Goal: Find specific page/section: Find specific page/section

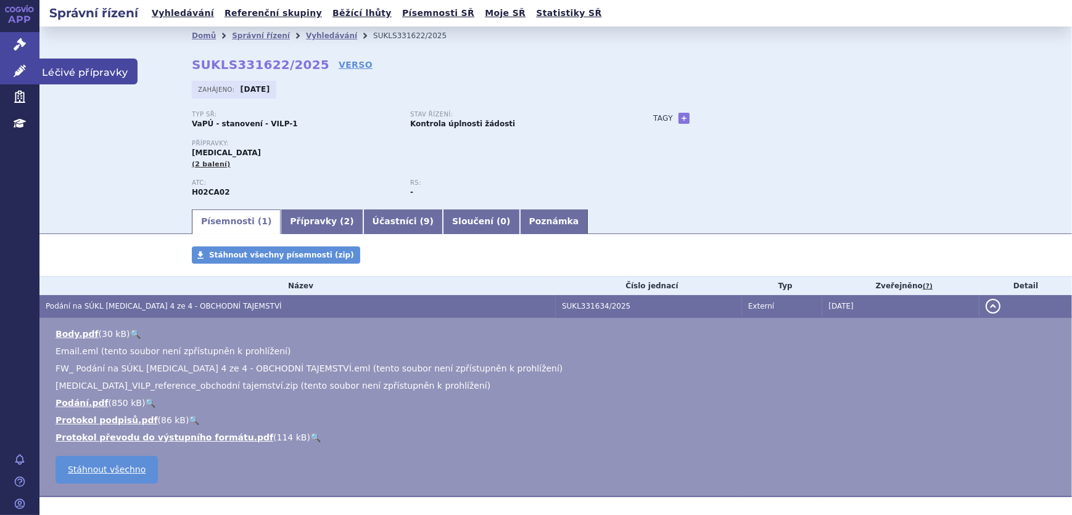
click at [14, 68] on icon at bounding box center [20, 71] width 12 height 12
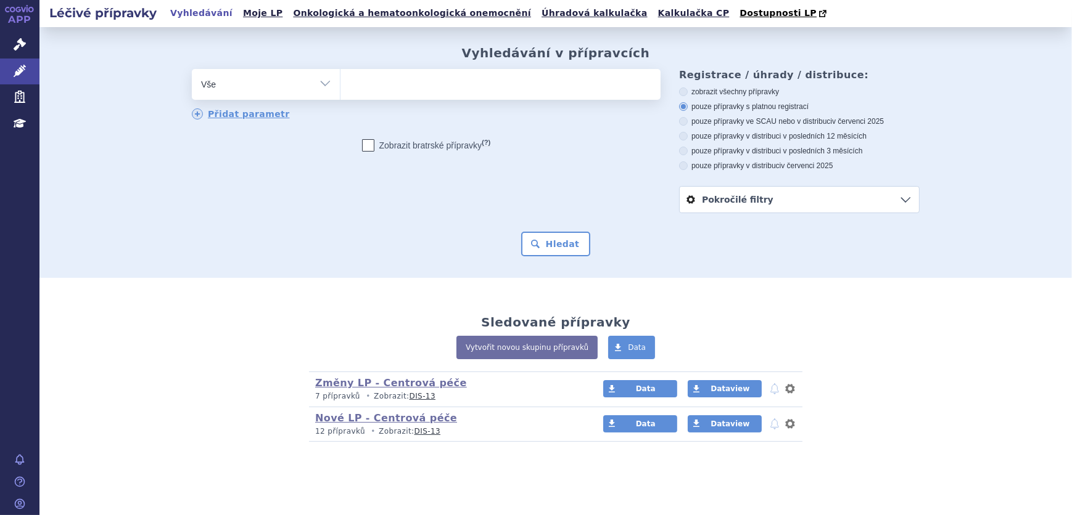
click at [482, 73] on ul at bounding box center [500, 82] width 320 height 26
click at [340, 73] on select at bounding box center [340, 83] width 1 height 31
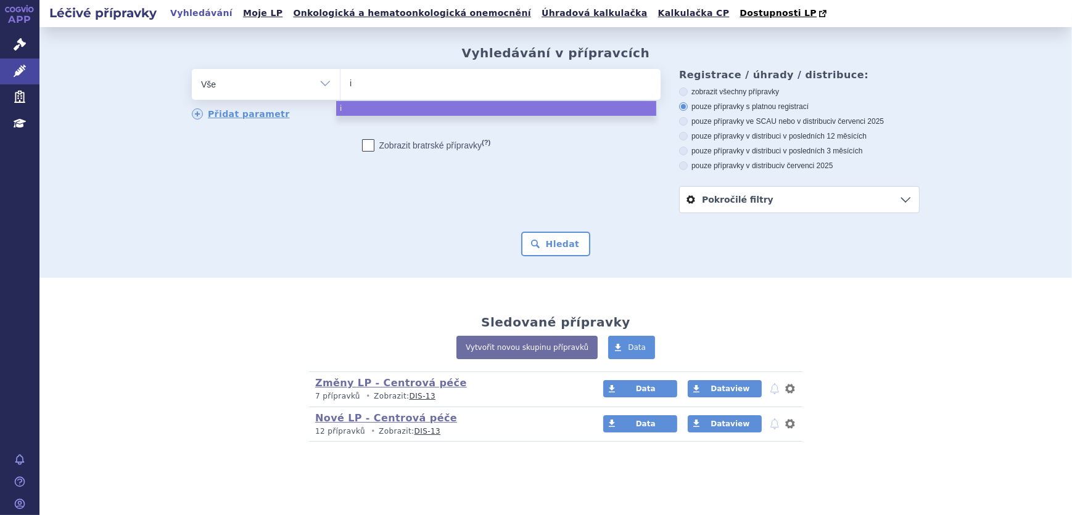
type input "im"
type input "imu"
type input "imuld"
type input "imuldo"
type input "imuldosa"
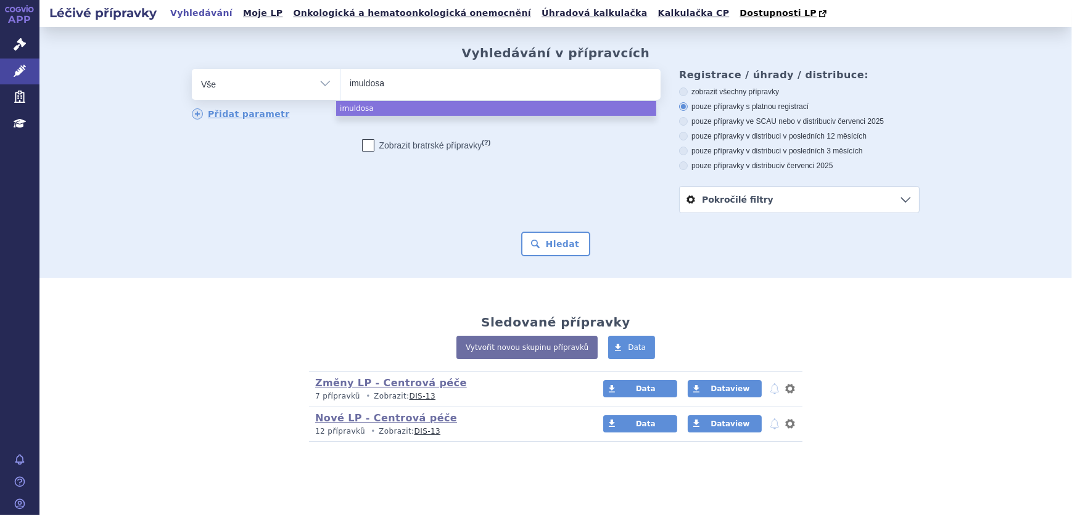
select select "imuldosa"
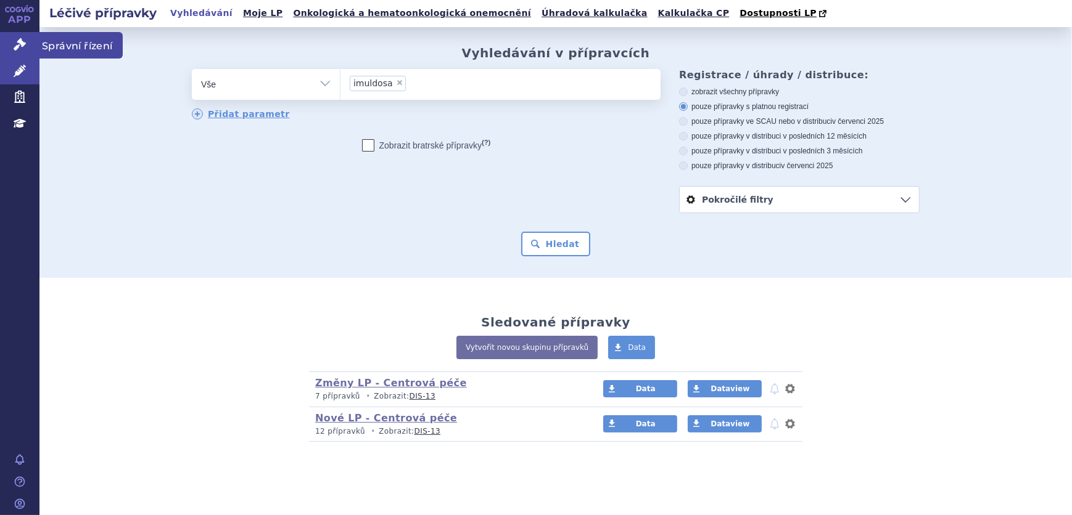
click at [21, 43] on icon at bounding box center [20, 44] width 12 height 12
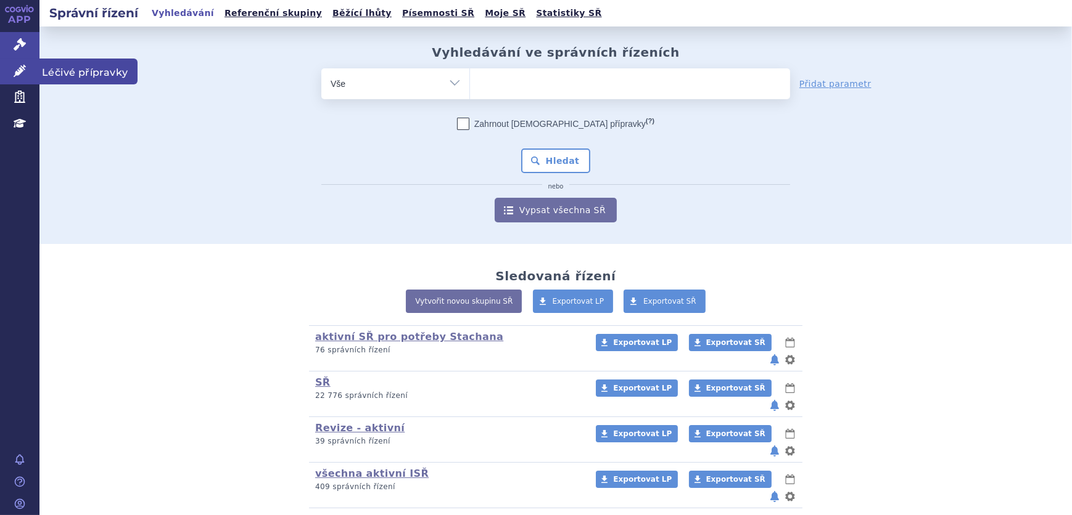
click at [14, 73] on icon at bounding box center [20, 71] width 12 height 12
